Goal: Obtain resource: Download file/media

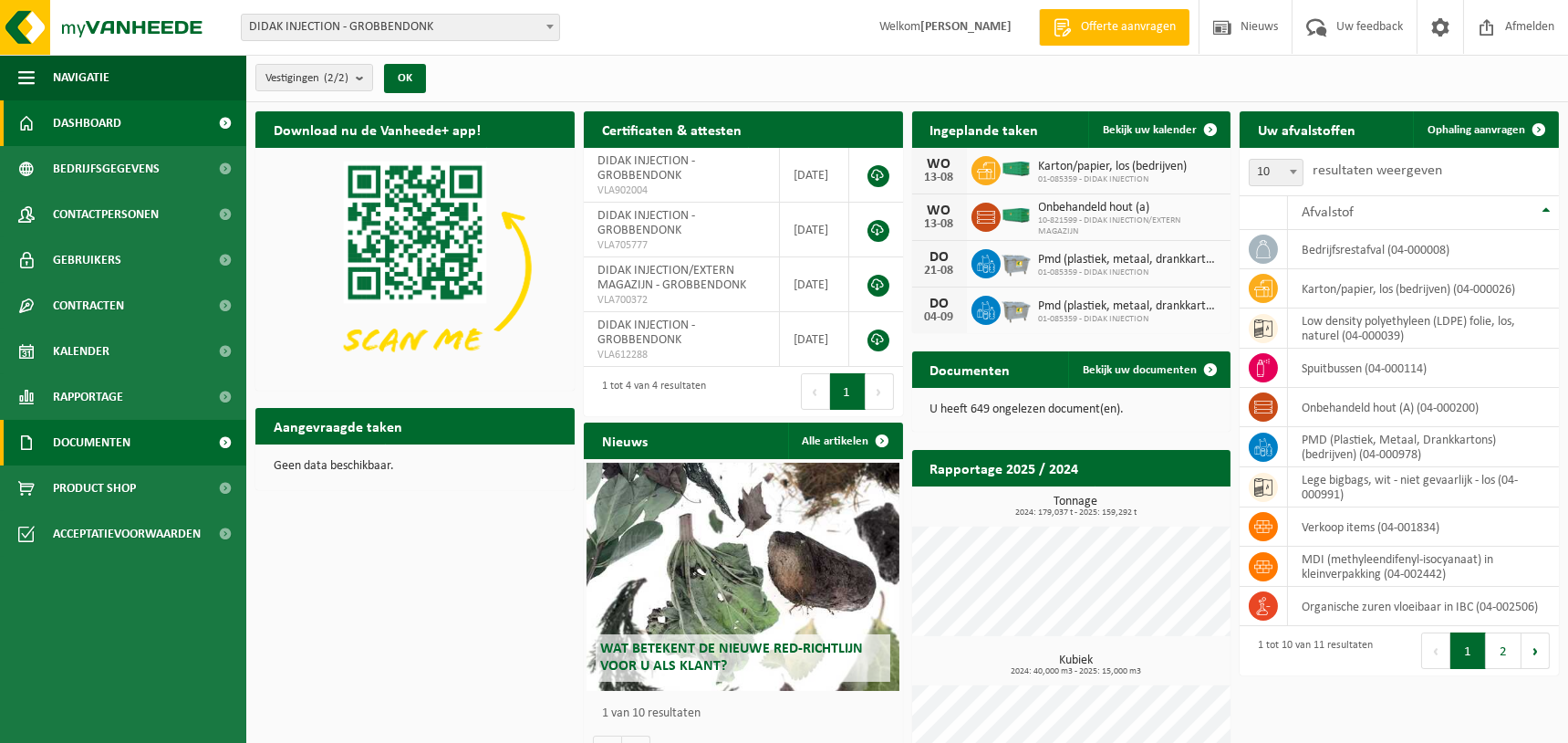
click at [108, 435] on span "Documenten" at bounding box center [91, 442] width 77 height 45
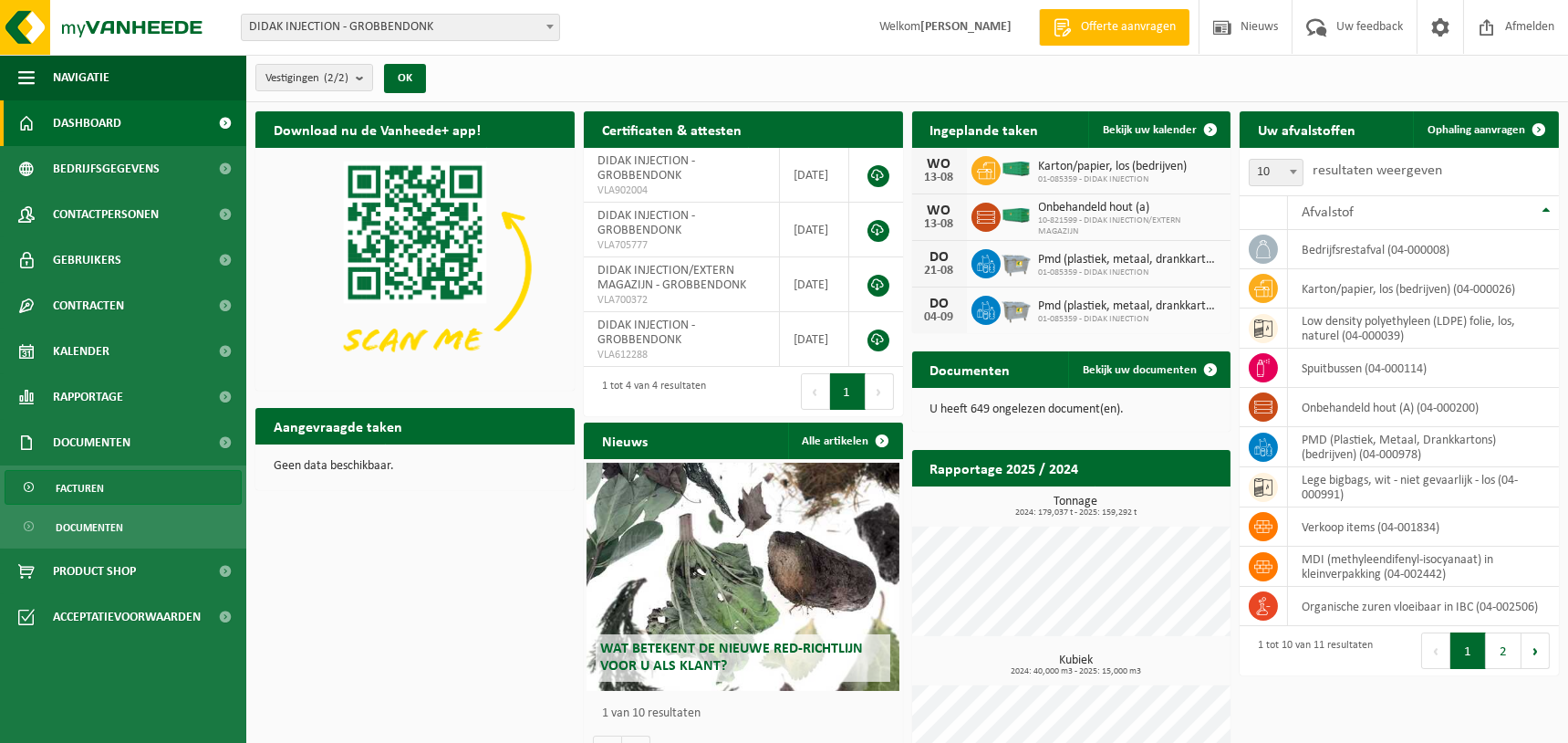
click at [78, 486] on span "Facturen" at bounding box center [79, 489] width 48 height 35
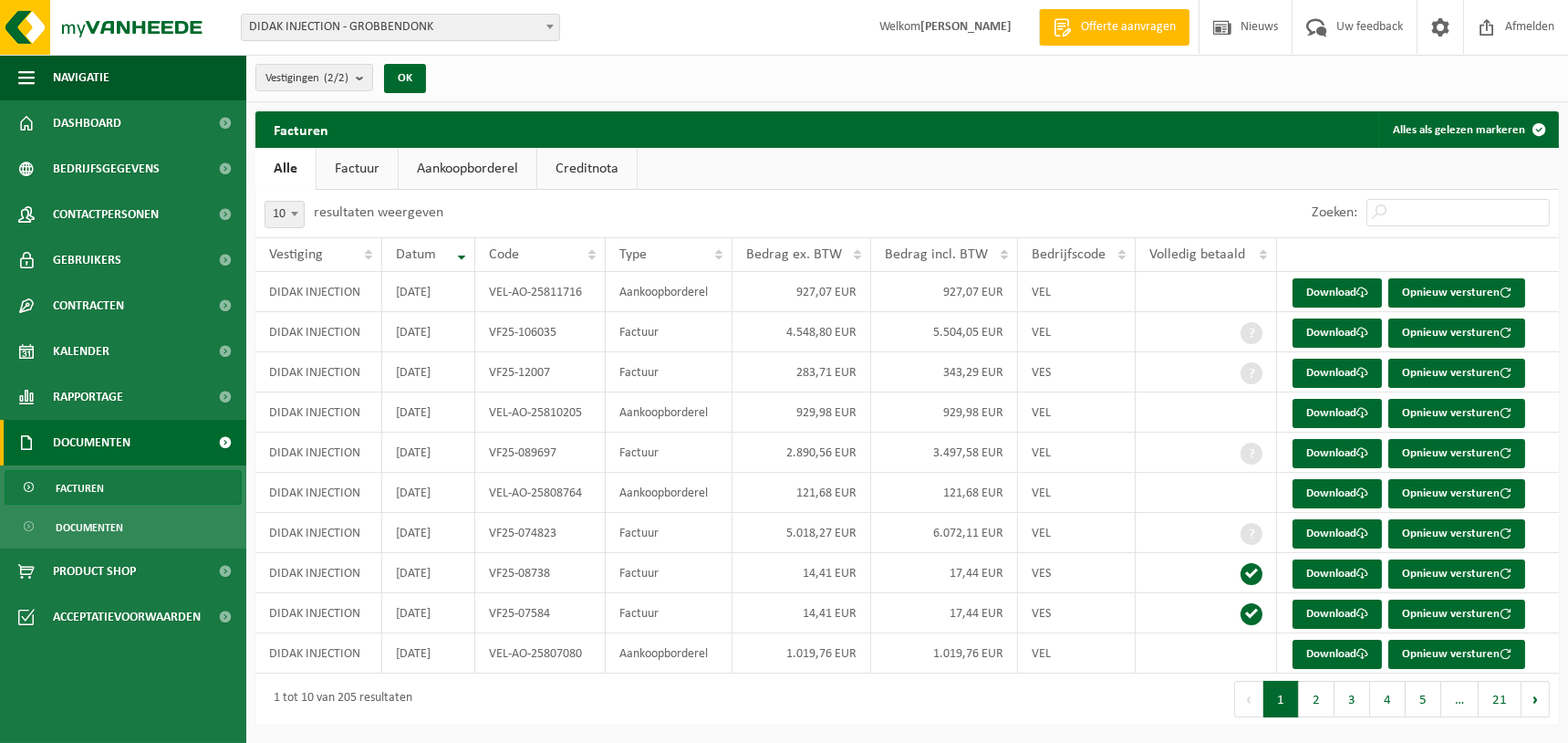
click at [354, 163] on link "Factuur" at bounding box center [357, 169] width 81 height 42
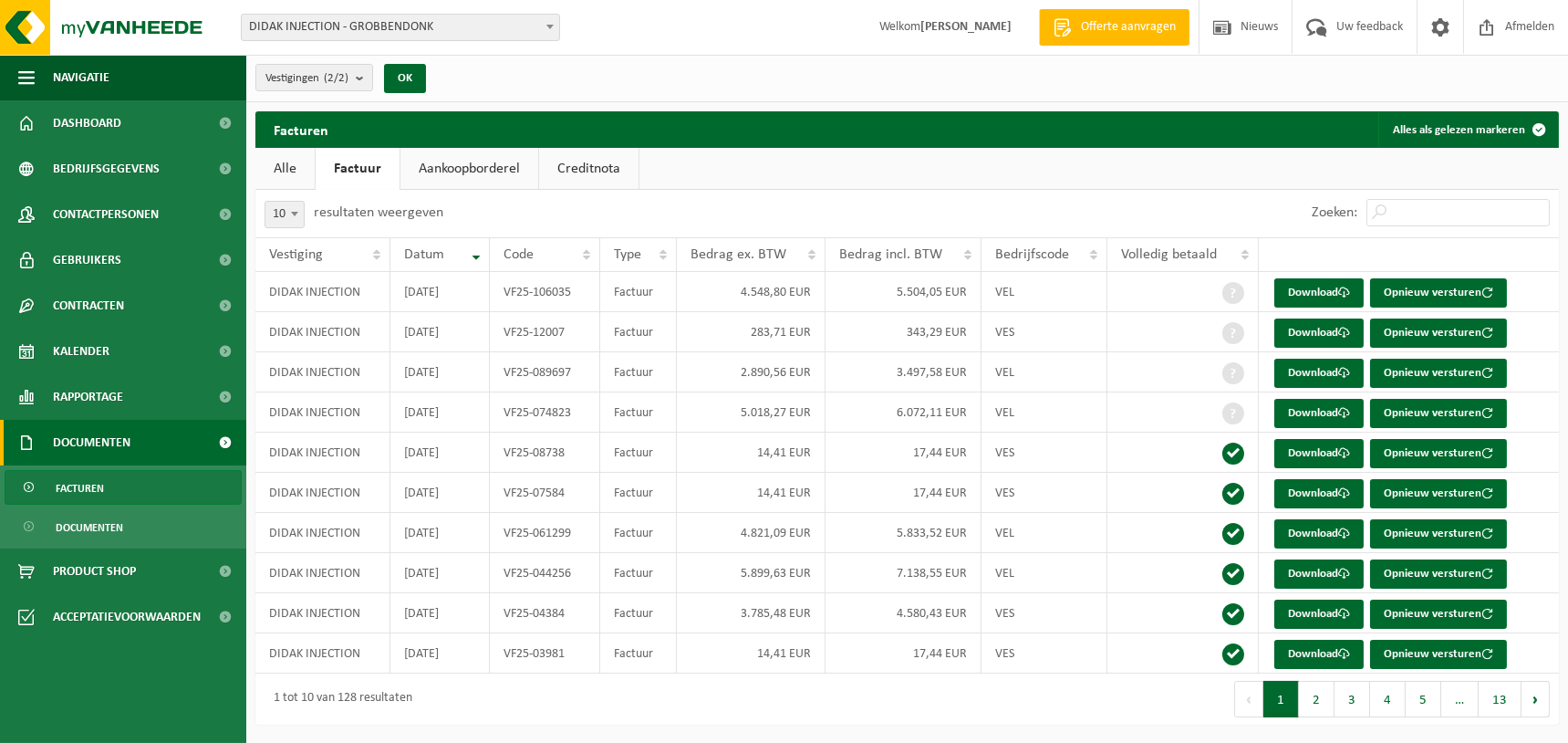
click at [281, 168] on link "Alle" at bounding box center [285, 169] width 59 height 42
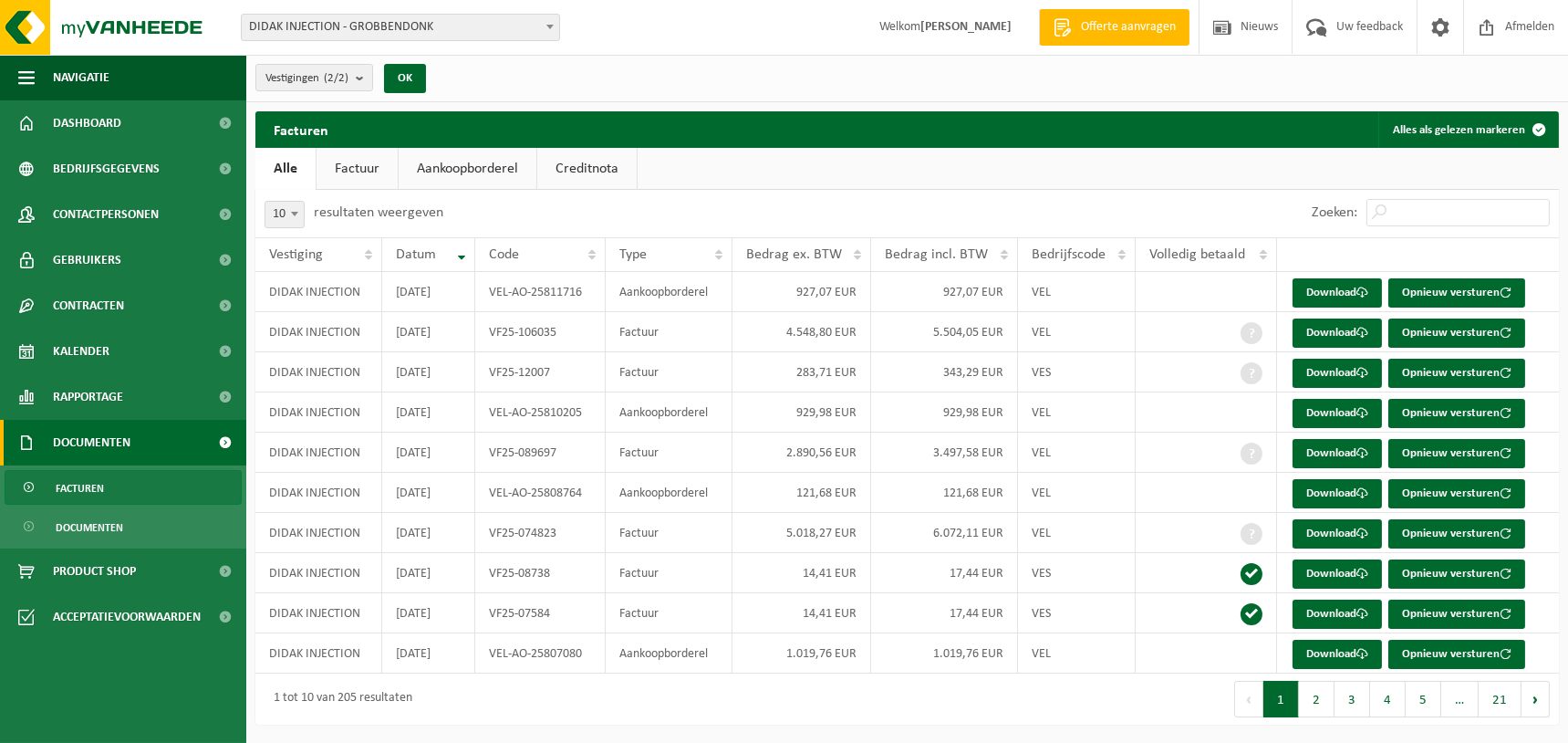
click at [381, 171] on link "Factuur" at bounding box center [357, 169] width 81 height 42
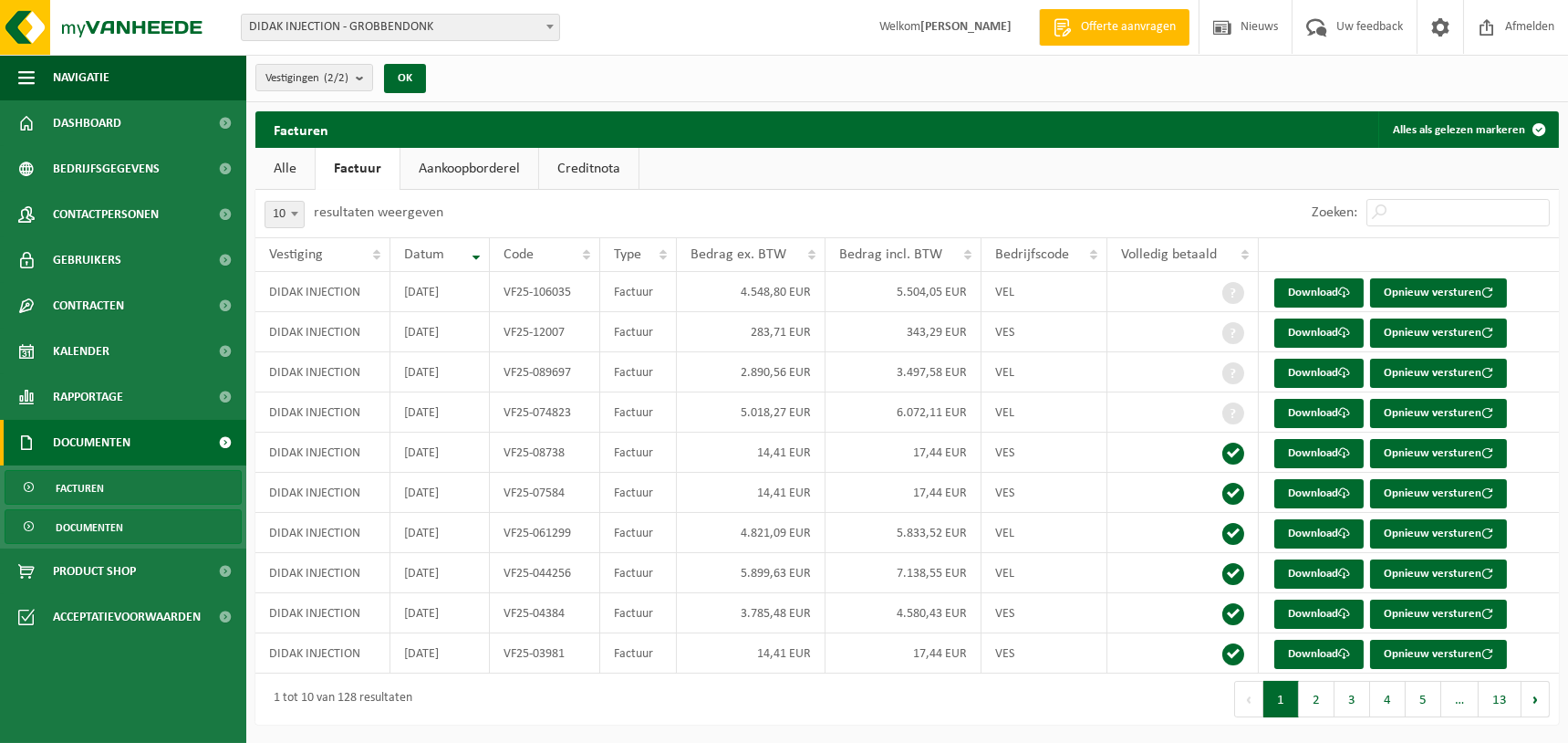
click at [100, 525] on span "Documenten" at bounding box center [88, 527] width 67 height 35
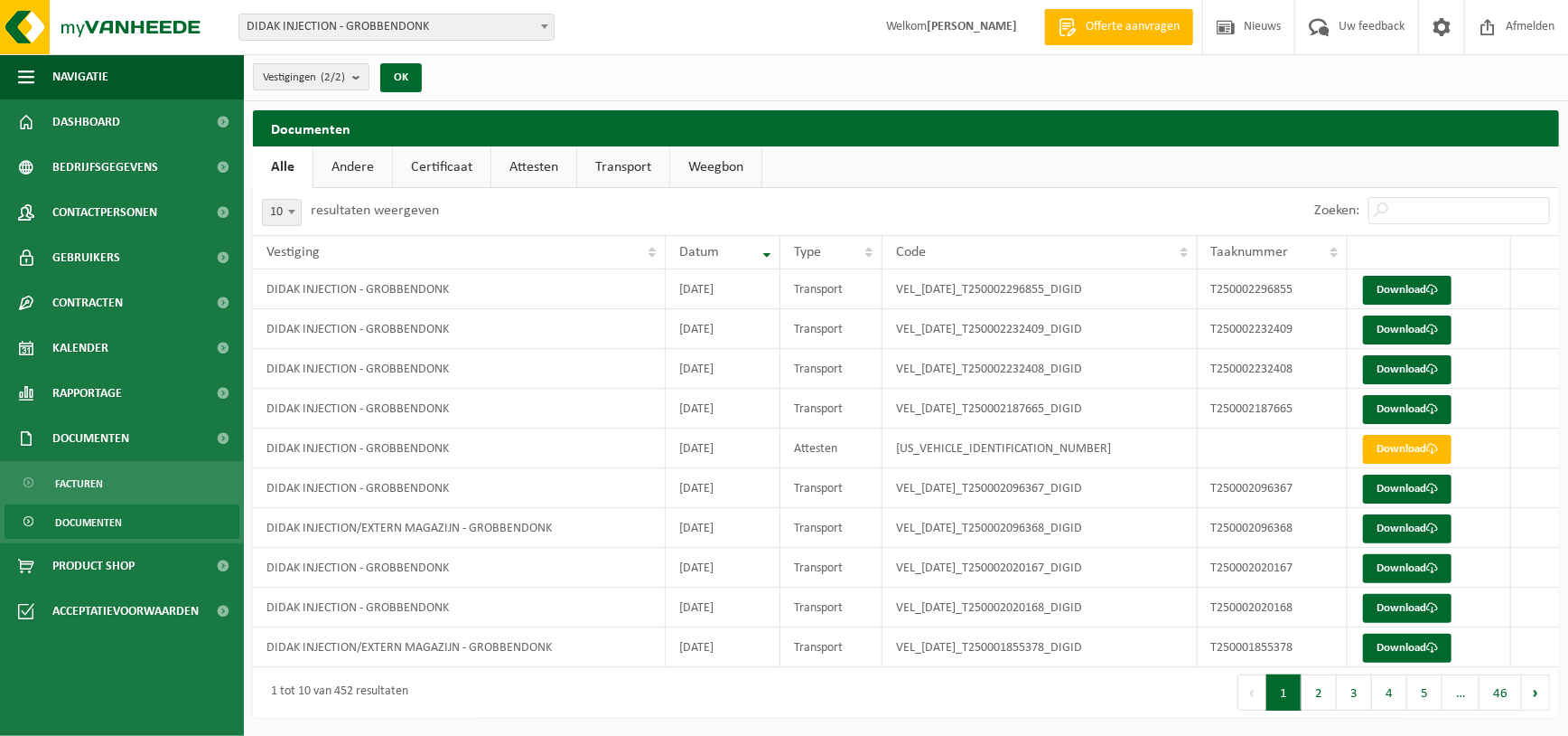
click at [607, 166] on link "Transport" at bounding box center [622, 167] width 92 height 42
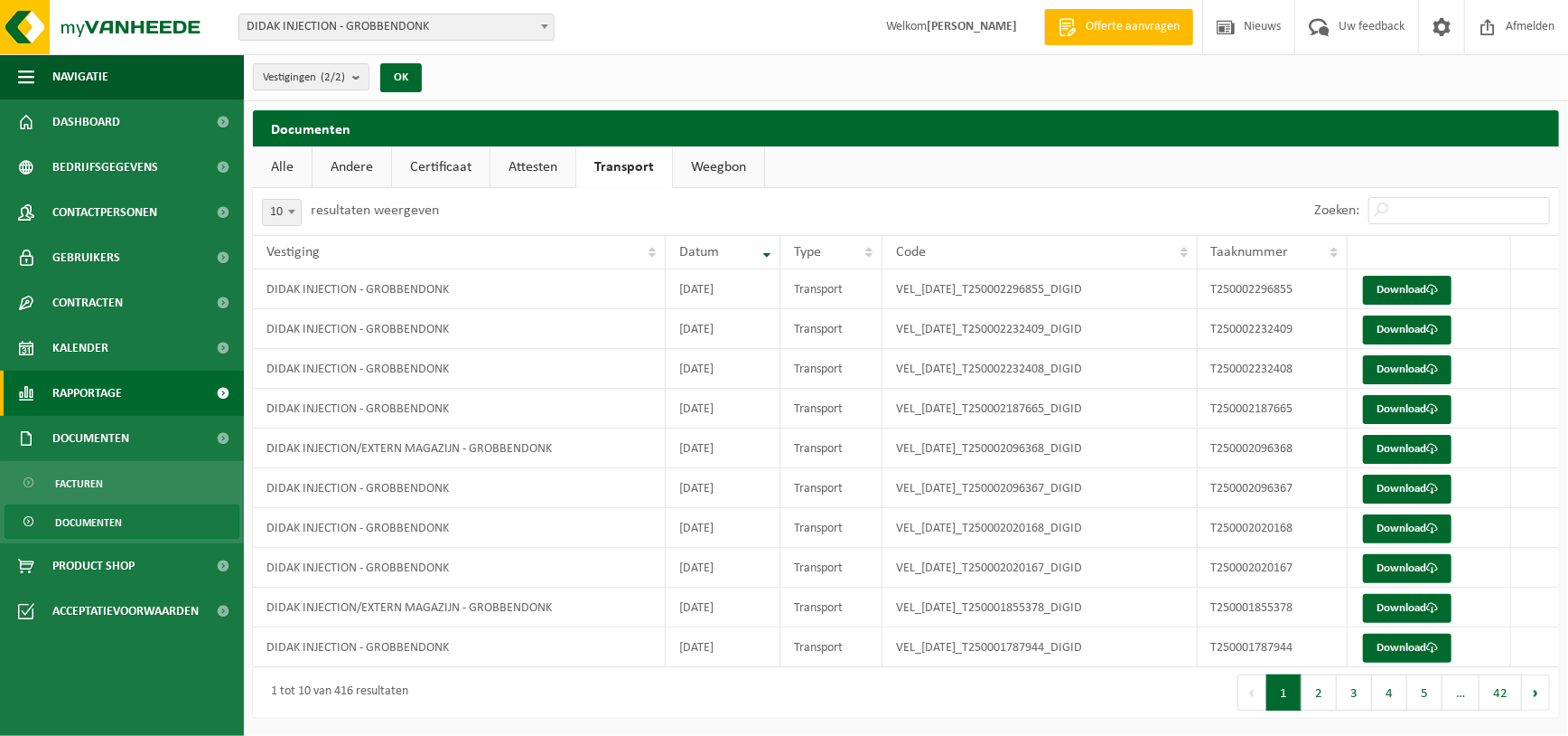
click at [79, 391] on span "Rapportage" at bounding box center [87, 393] width 69 height 45
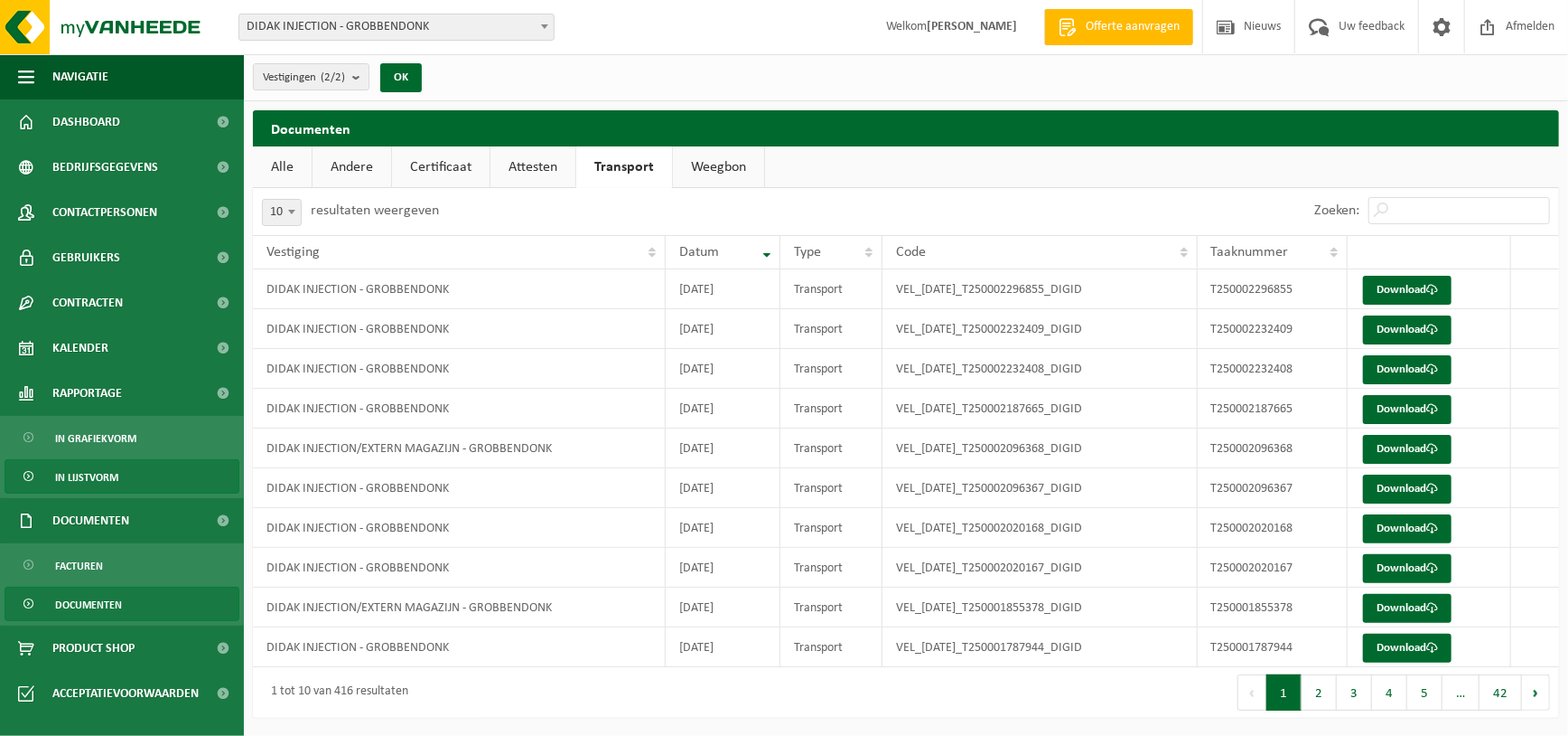
click at [80, 475] on span "In lijstvorm" at bounding box center [86, 478] width 63 height 35
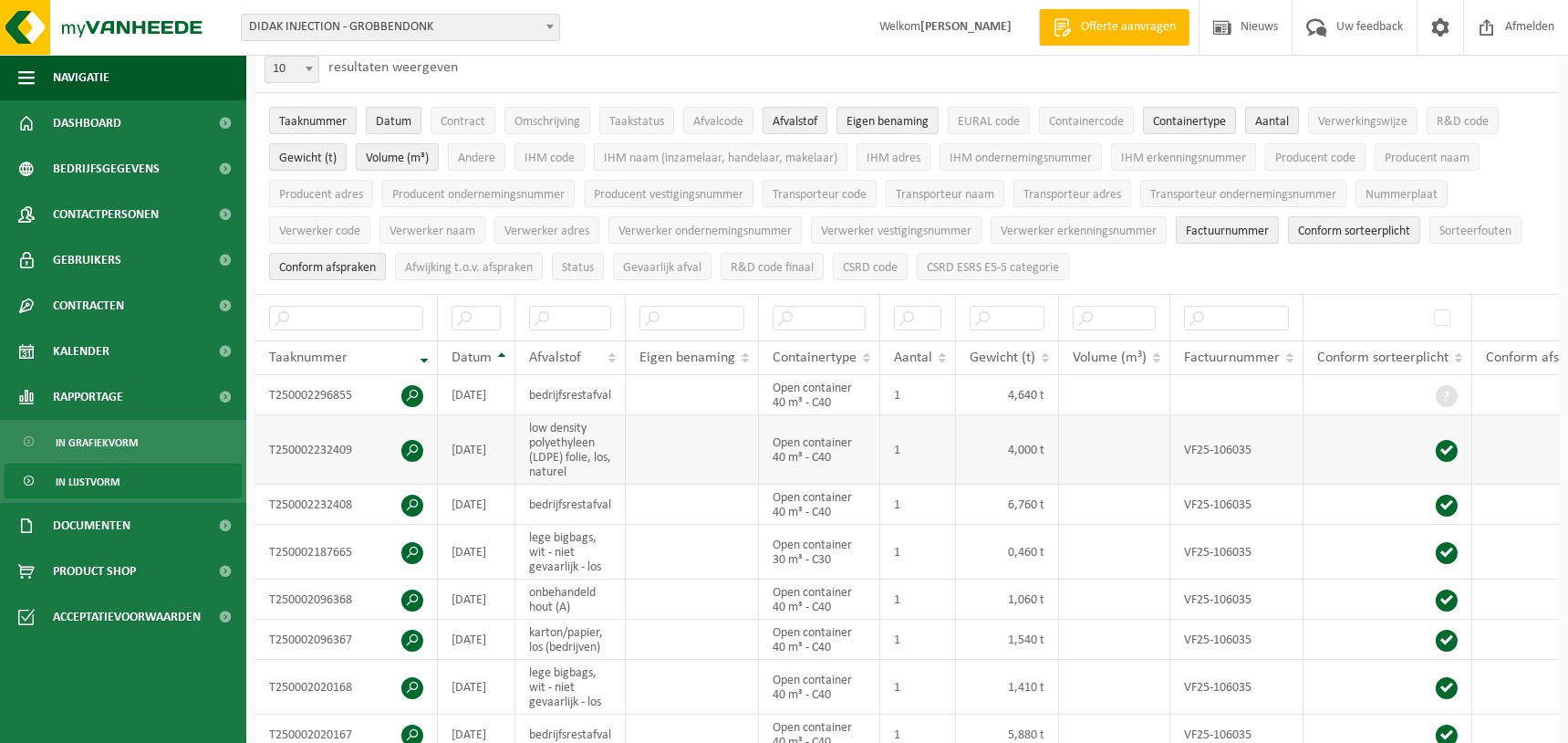
scroll to position [207, 0]
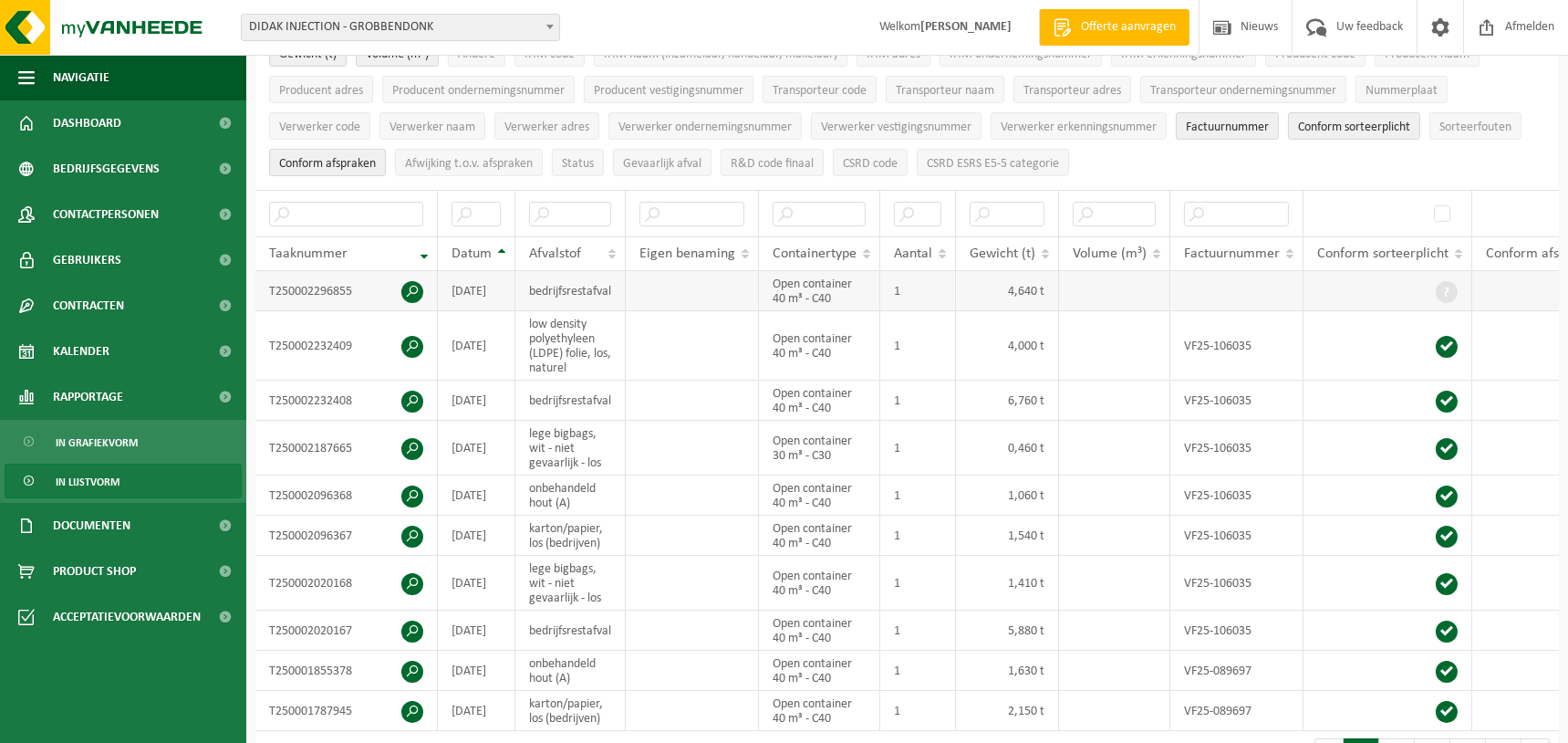
click at [409, 283] on span at bounding box center [412, 292] width 22 height 22
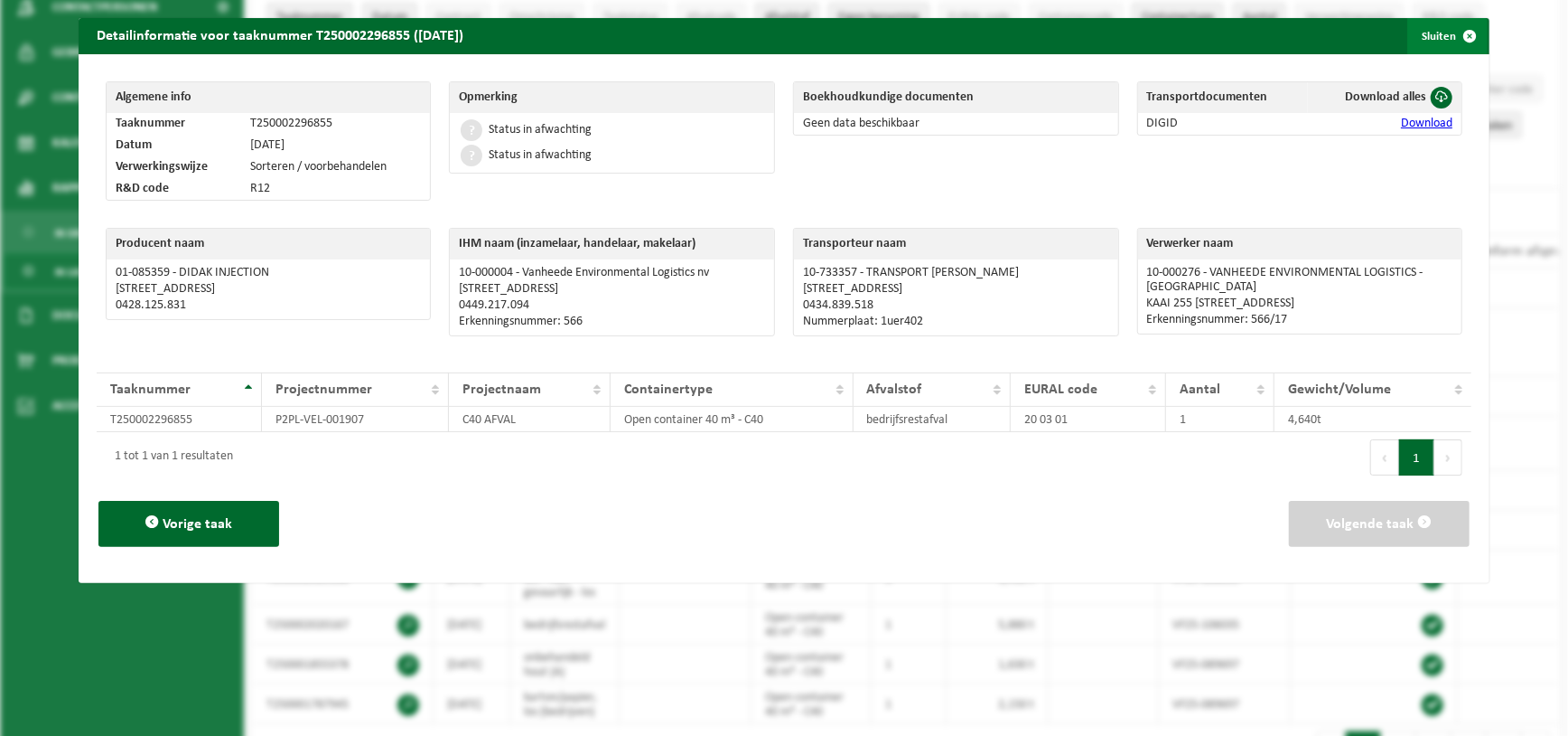
click at [1416, 32] on button "Sluiten" at bounding box center [1448, 37] width 80 height 37
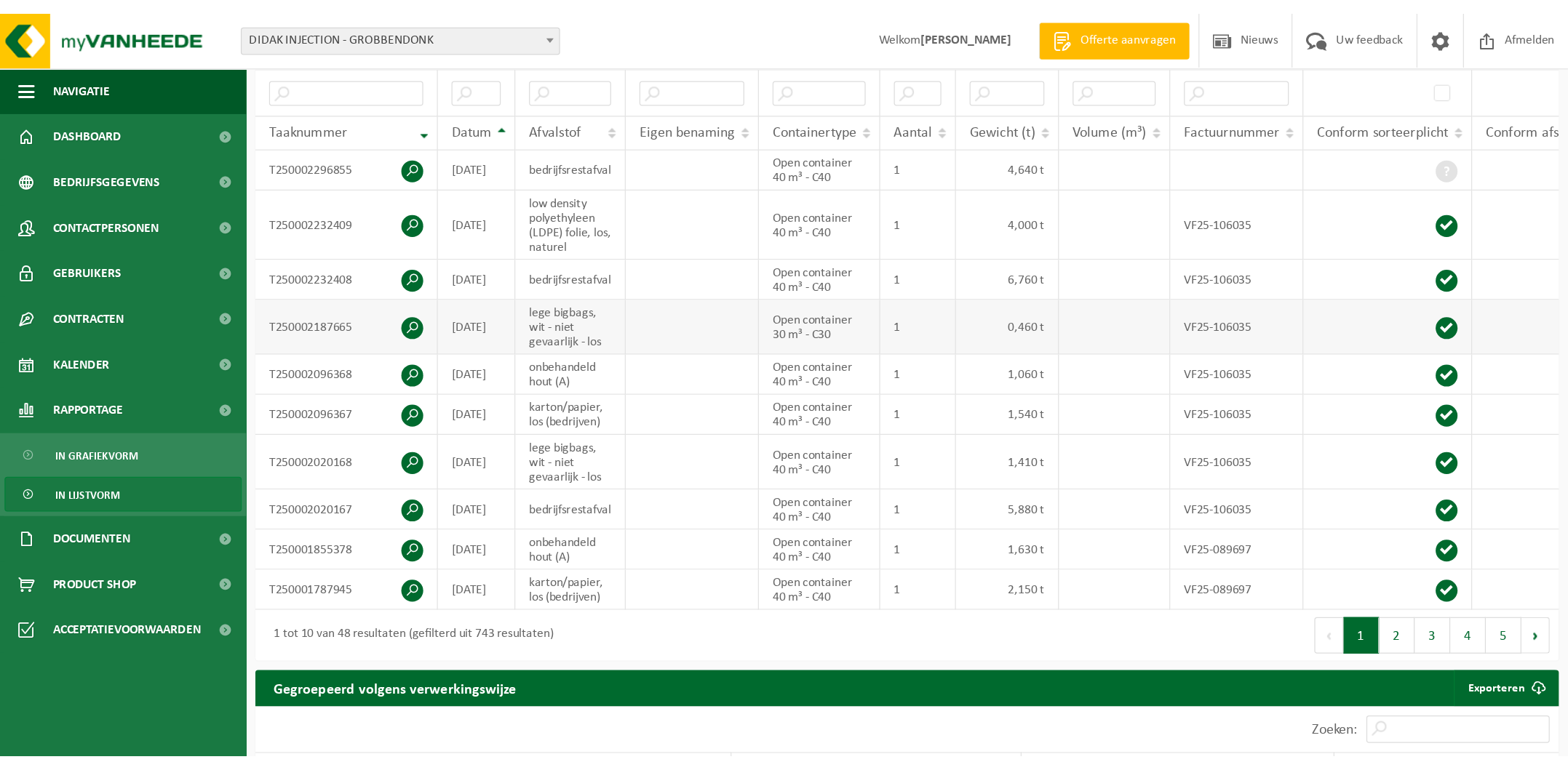
scroll to position [247, 0]
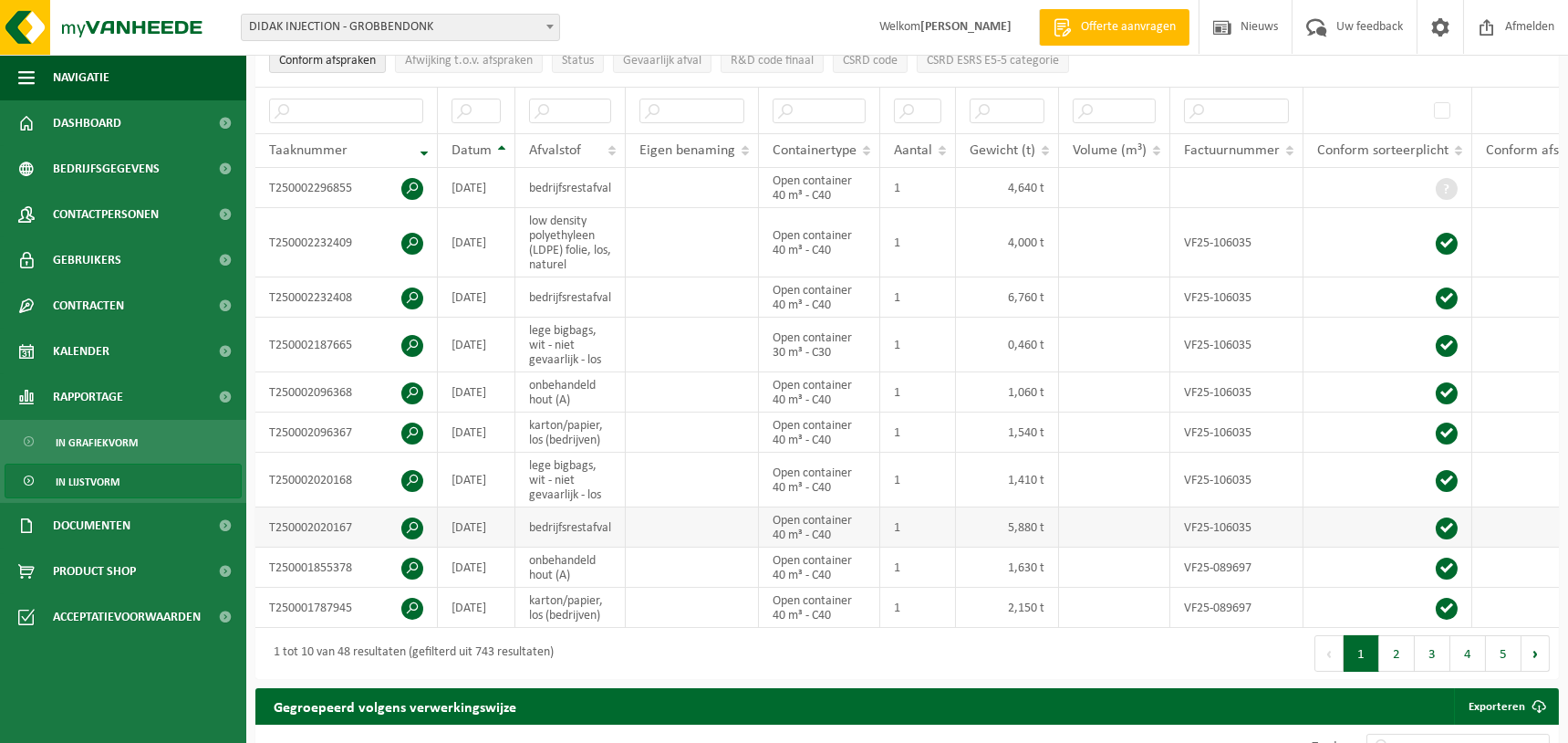
click at [495, 535] on td "2025-07-08" at bounding box center [477, 527] width 77 height 41
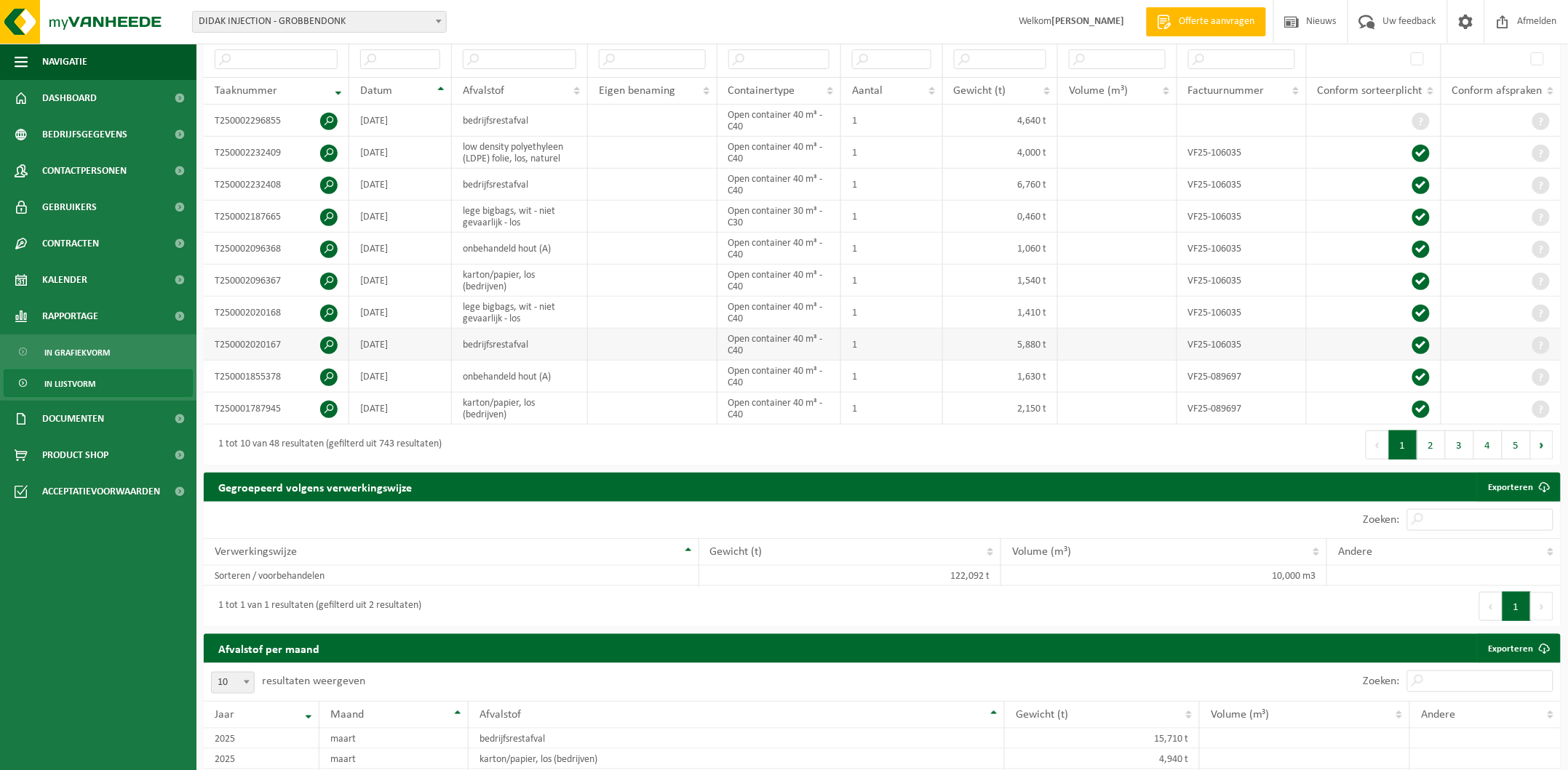
click at [326, 338] on span at bounding box center [329, 345] width 18 height 18
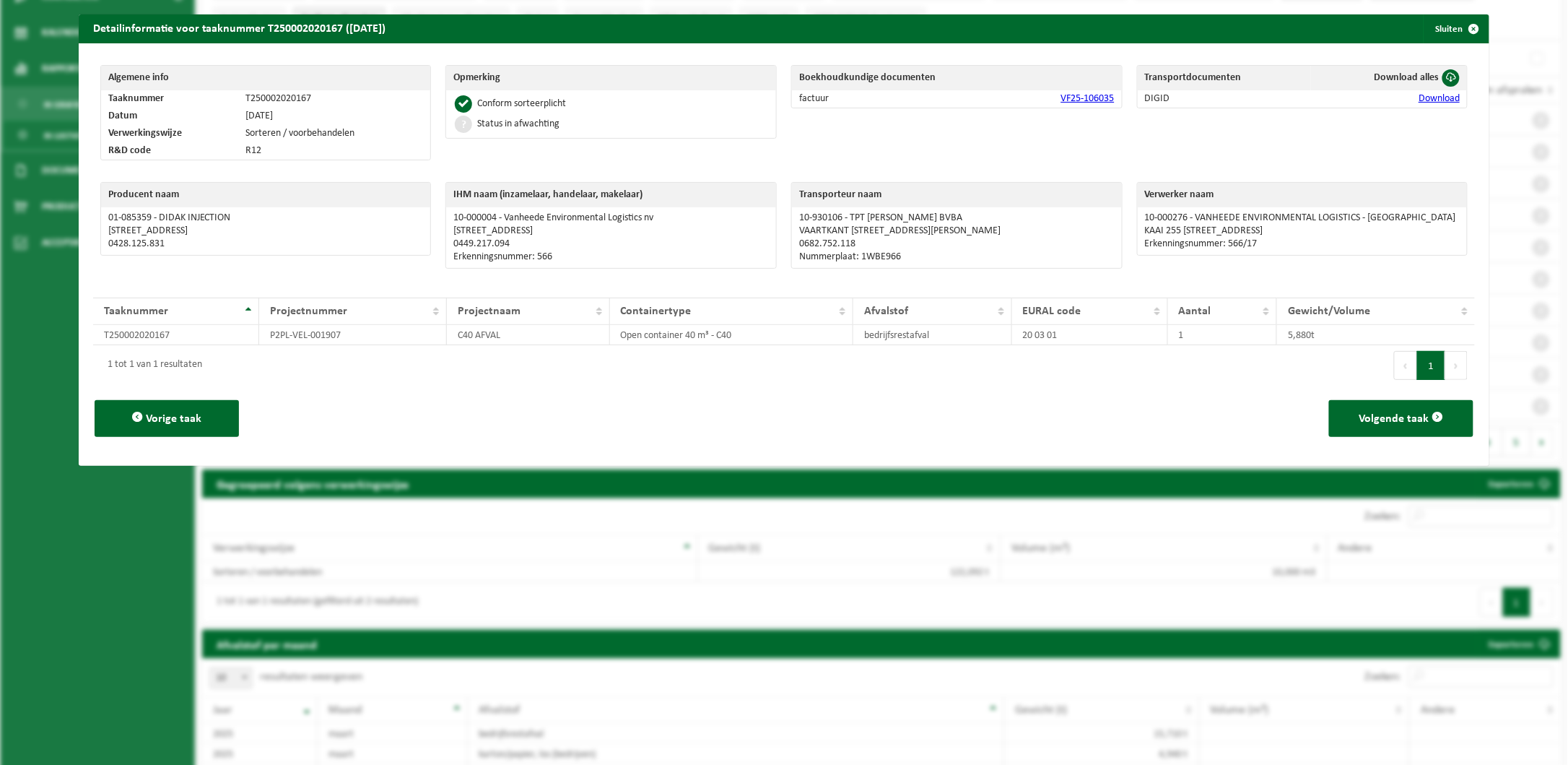
click at [1240, 95] on link "Download" at bounding box center [1440, 99] width 41 height 11
click at [1240, 26] on span "button" at bounding box center [1474, 29] width 29 height 29
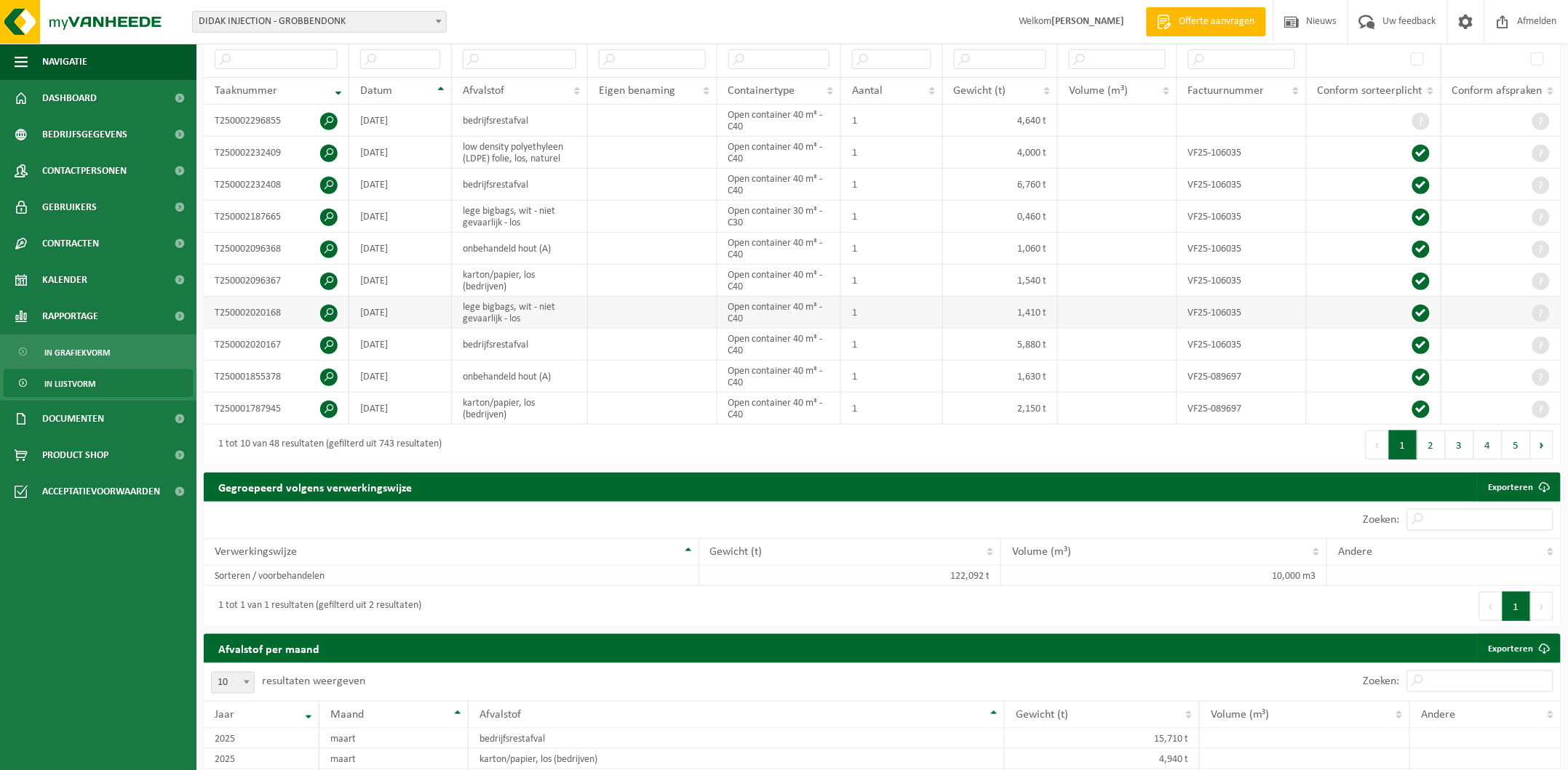
click at [543, 316] on td "lege bigbags, wit - niet gevaarlijk - los" at bounding box center [520, 313] width 136 height 32
click at [326, 312] on span at bounding box center [329, 314] width 18 height 18
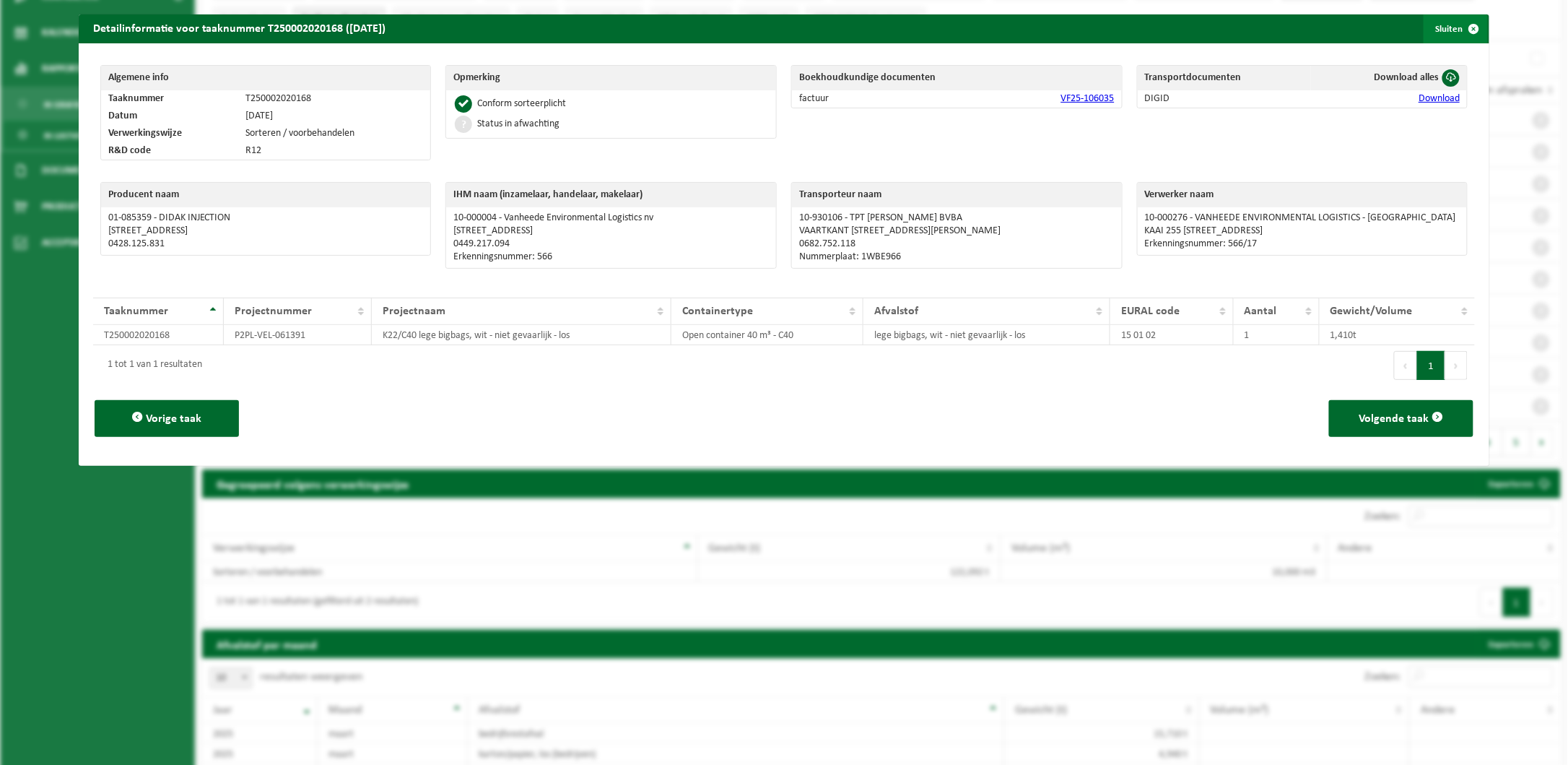
click at [1240, 31] on span "button" at bounding box center [1474, 29] width 29 height 29
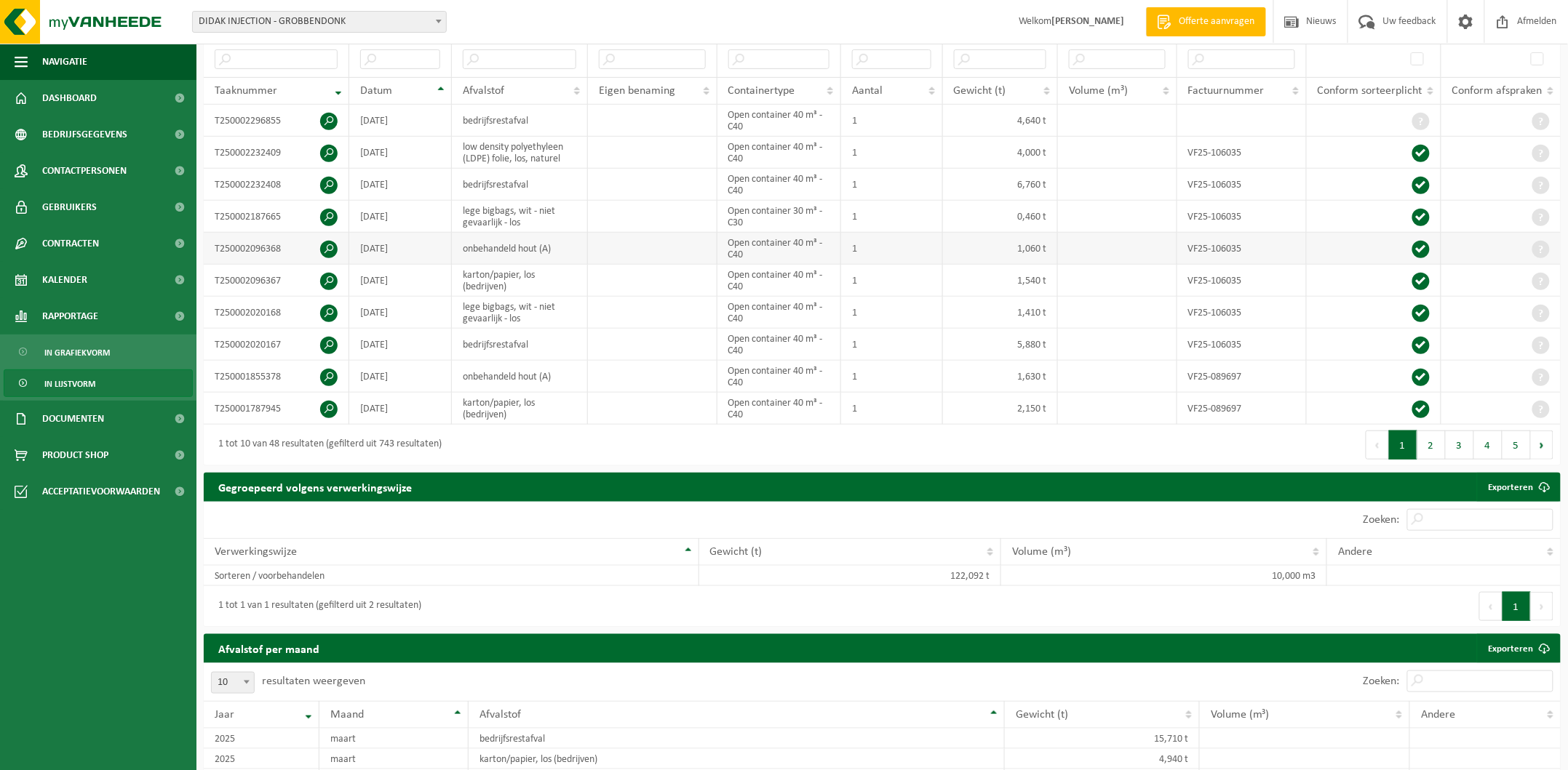
click at [532, 252] on td "onbehandeld hout (A)" at bounding box center [520, 249] width 136 height 32
click at [325, 245] on span at bounding box center [329, 250] width 18 height 18
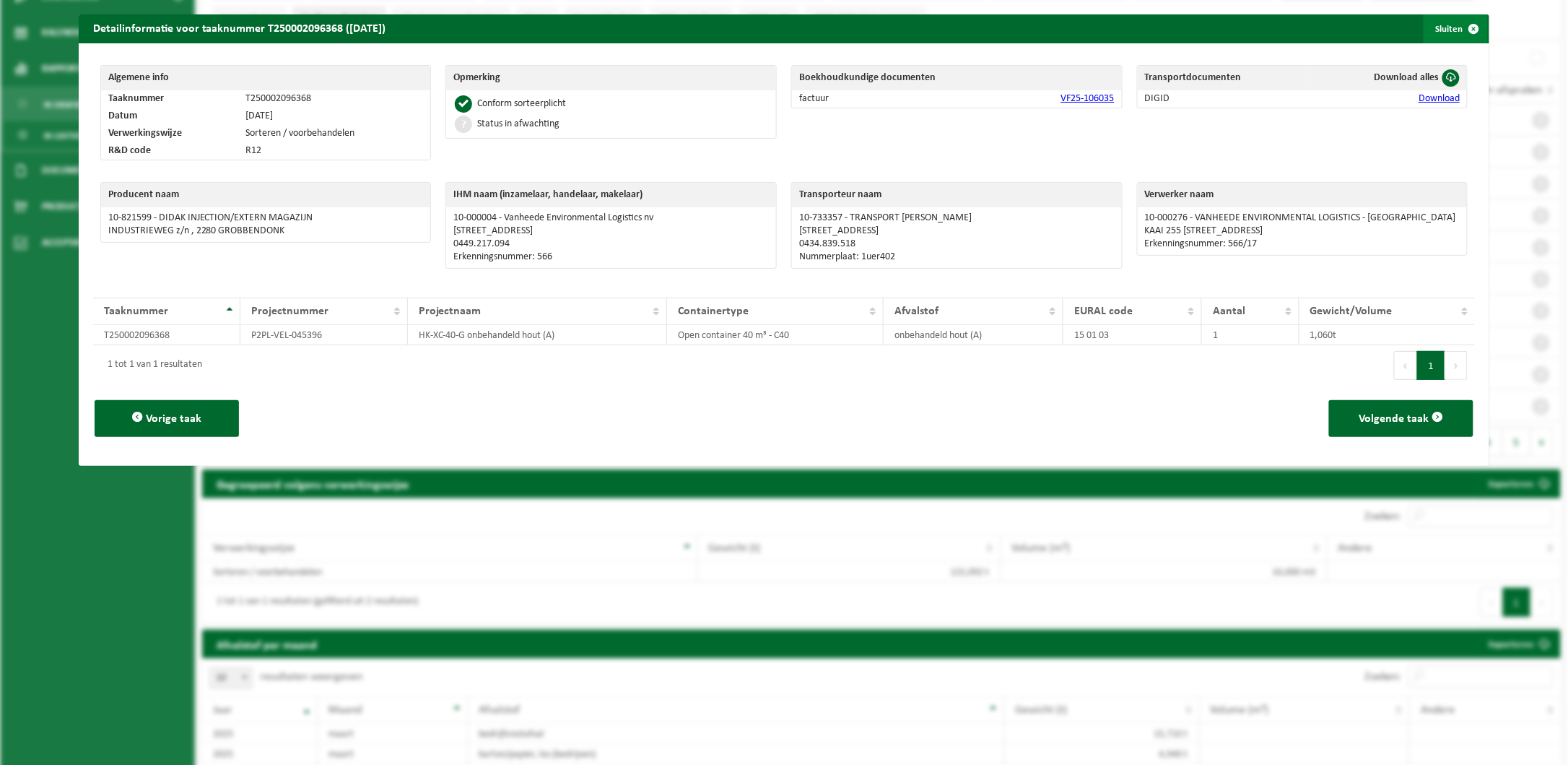
click at [1240, 31] on span "button" at bounding box center [1474, 29] width 29 height 29
